Goal: Navigation & Orientation: Understand site structure

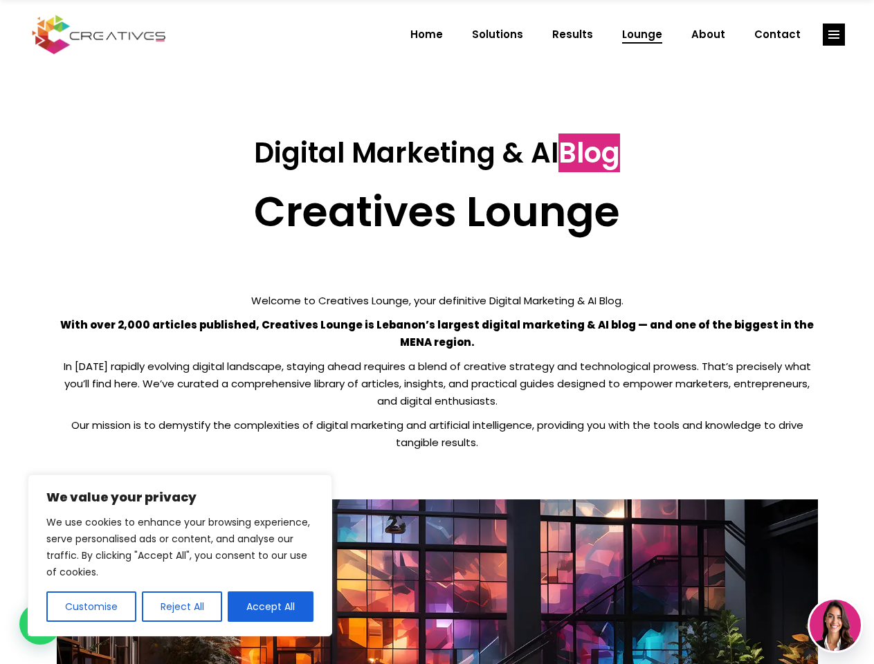
click at [436, 332] on p "With over 2,000 articles published, Creatives Lounge is Lebanon’s largest digit…" at bounding box center [437, 333] width 761 height 35
click at [91, 607] on button "Customise" at bounding box center [91, 606] width 90 height 30
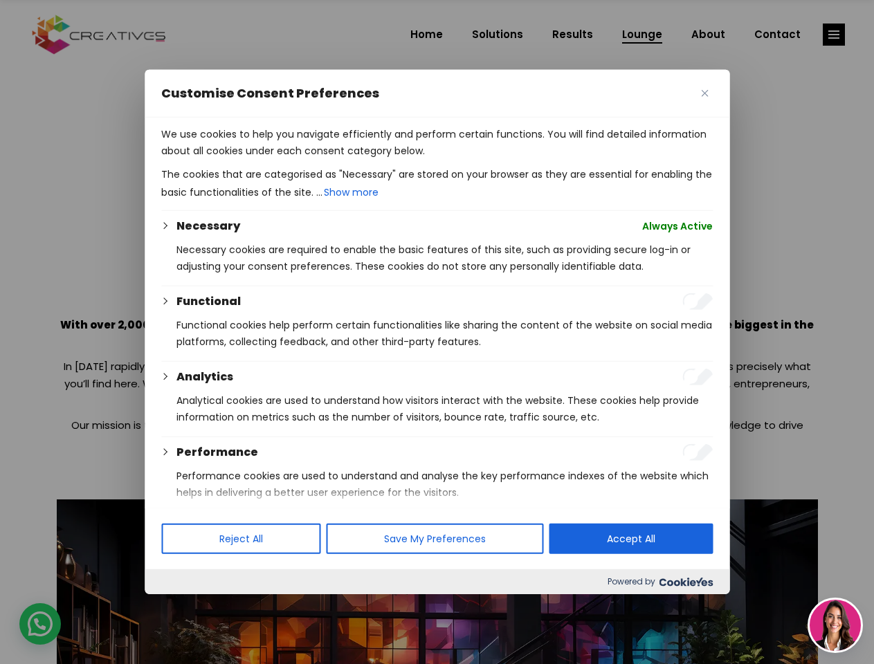
click at [181, 607] on div at bounding box center [437, 332] width 874 height 664
click at [270, 159] on p "We use cookies to help you navigate efficiently and perform certain functions. …" at bounding box center [436, 142] width 551 height 33
click at [833, 35] on div at bounding box center [437, 332] width 874 height 664
click at [835, 625] on img at bounding box center [834, 625] width 51 height 51
